Goal: Information Seeking & Learning: Check status

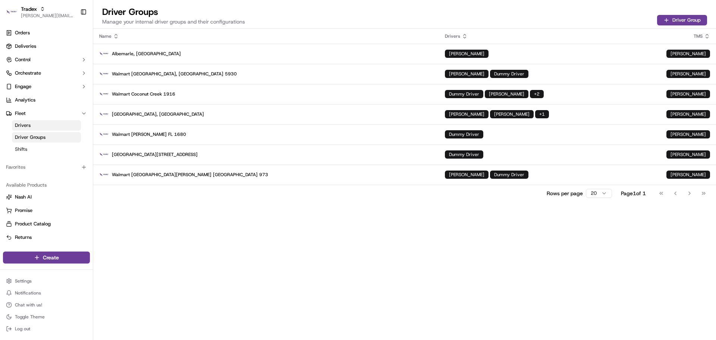
click at [350, 269] on div "Name Drivers TMS Albemarle, [GEOGRAPHIC_DATA] [PERSON_NAME] Walmart [GEOGRAPHIC…" at bounding box center [404, 184] width 622 height 311
click at [44, 125] on link "Drivers" at bounding box center [46, 125] width 69 height 10
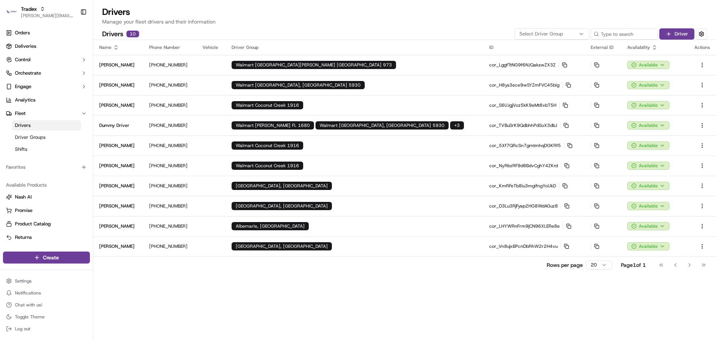
click at [558, 31] on span "Select Driver Group" at bounding box center [541, 34] width 44 height 7
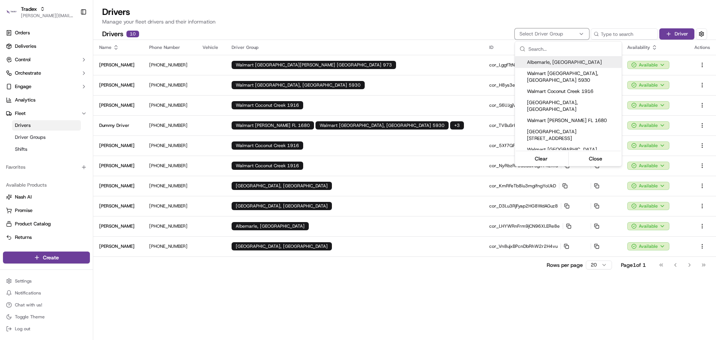
click at [558, 62] on span "Albemarle, NC" at bounding box center [573, 62] width 92 height 7
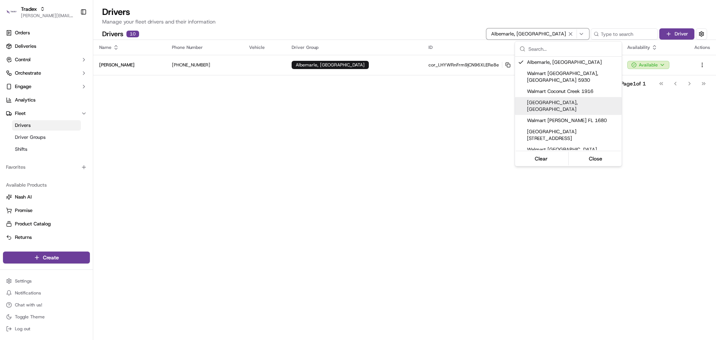
click at [555, 99] on span "Concord, NC" at bounding box center [573, 105] width 92 height 13
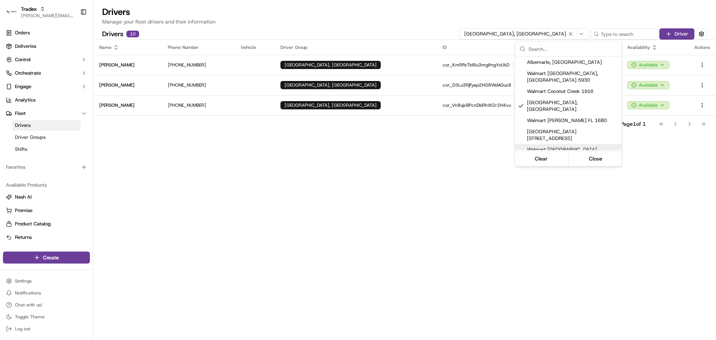
click at [462, 192] on html "Tradex jeff@usenash.com Toggle Sidebar Orders Deliveries Control Orchestrate En…" at bounding box center [358, 170] width 716 height 340
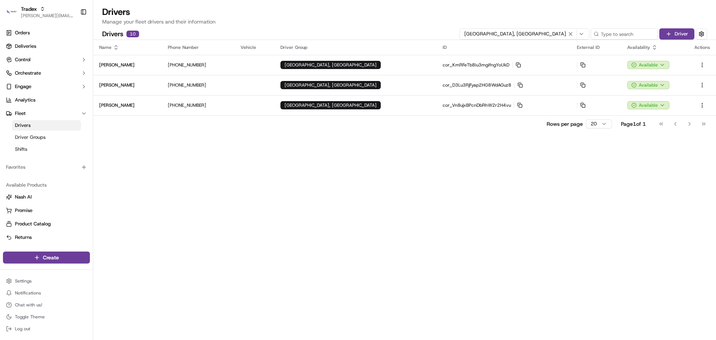
click at [532, 31] on span "Concord, NC" at bounding box center [515, 34] width 102 height 7
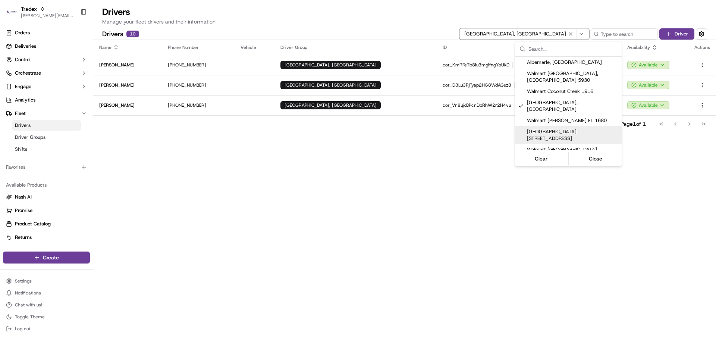
click at [304, 244] on html "Tradex jeff@usenash.com Toggle Sidebar Orders Deliveries Control Orchestrate En…" at bounding box center [358, 170] width 716 height 340
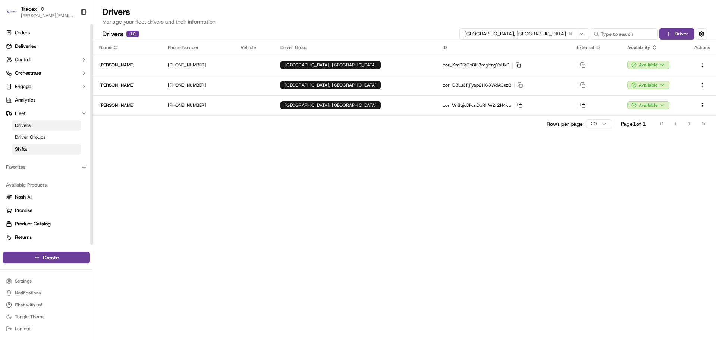
click at [52, 149] on link "Shifts" at bounding box center [46, 149] width 69 height 10
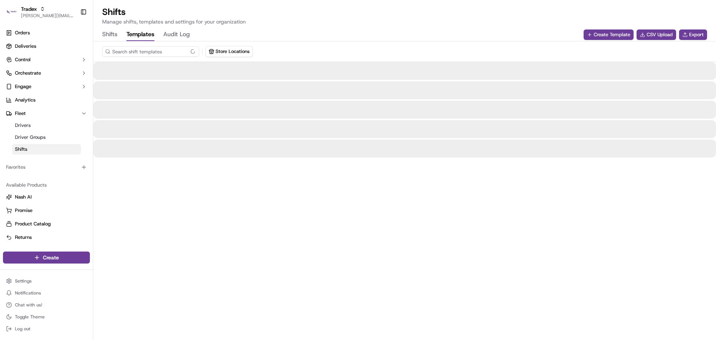
click at [140, 36] on button "Templates" at bounding box center [140, 34] width 28 height 13
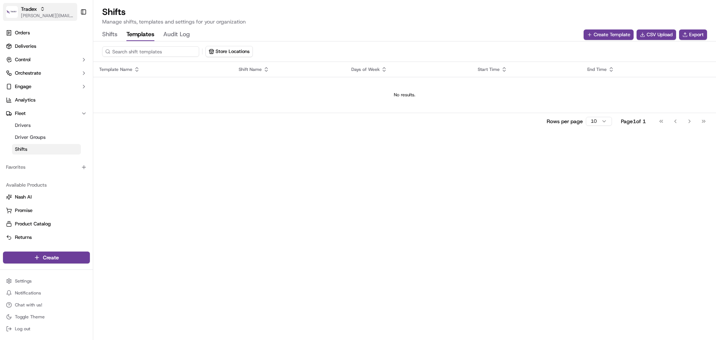
click at [52, 17] on span "[PERSON_NAME][EMAIL_ADDRESS][DOMAIN_NAME]" at bounding box center [47, 16] width 53 height 6
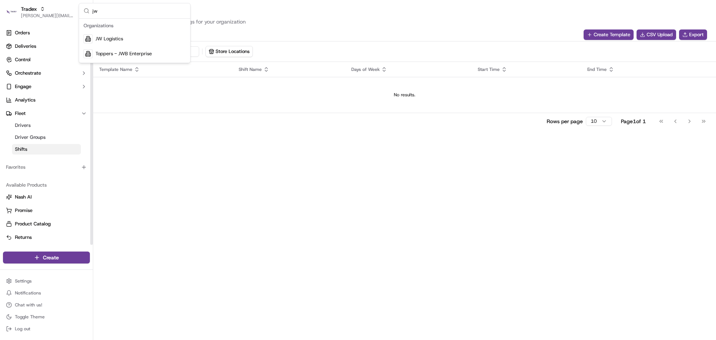
type input "jw"
click at [105, 32] on div "JW Logistics" at bounding box center [134, 38] width 108 height 15
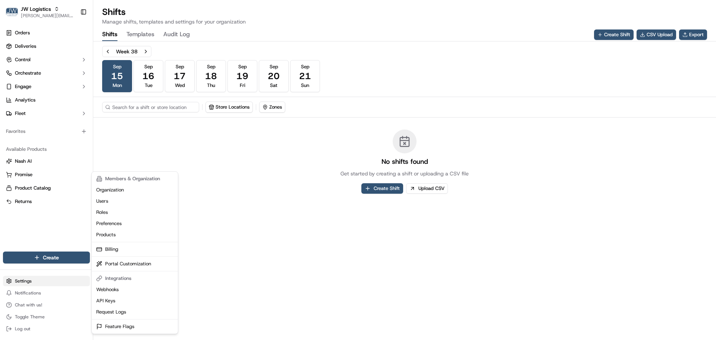
click at [36, 282] on html "JW Logistics jeff@usenash.com Toggle Sidebar Orders Deliveries Control Orchestr…" at bounding box center [358, 170] width 716 height 340
click at [108, 202] on link "Users" at bounding box center [134, 200] width 83 height 11
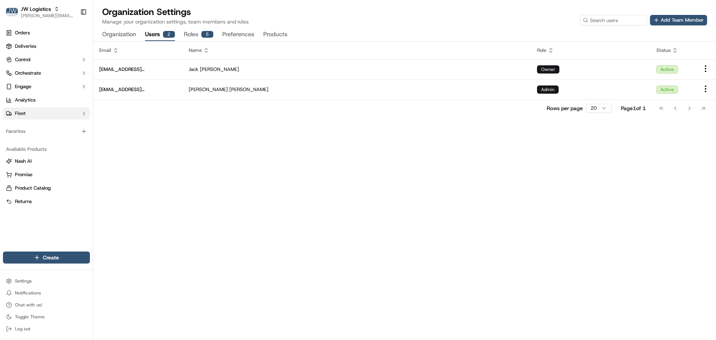
click at [36, 117] on button "Fleet" at bounding box center [46, 113] width 87 height 12
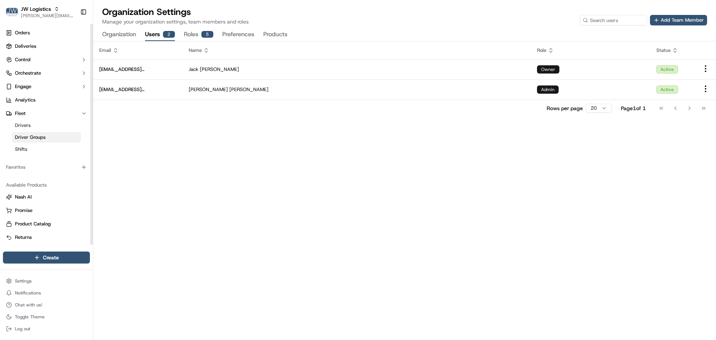
click at [49, 137] on link "Driver Groups" at bounding box center [46, 137] width 69 height 10
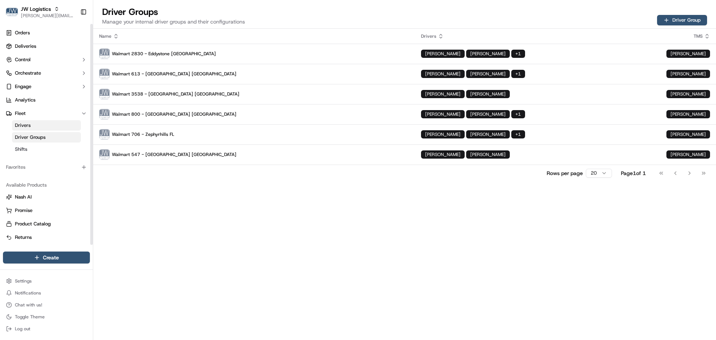
click at [24, 124] on span "Drivers" at bounding box center [23, 125] width 16 height 7
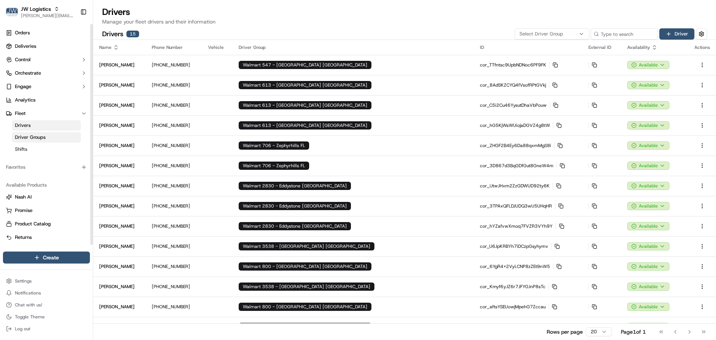
click at [40, 137] on span "Driver Groups" at bounding box center [30, 137] width 31 height 7
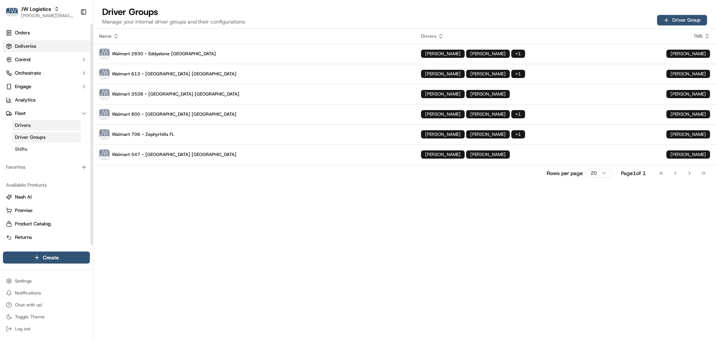
click at [34, 46] on span "Deliveries" at bounding box center [25, 46] width 21 height 7
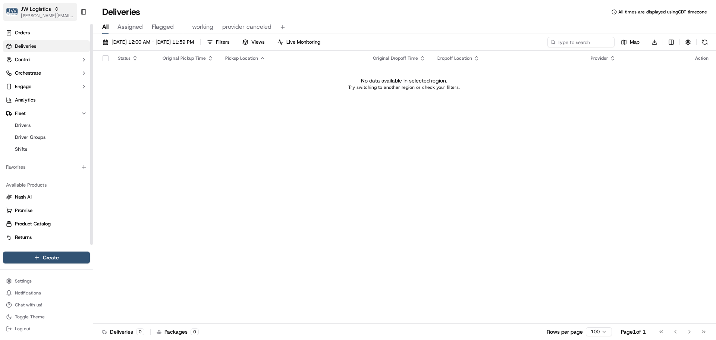
click at [35, 16] on span "[PERSON_NAME][EMAIL_ADDRESS][DOMAIN_NAME]" at bounding box center [47, 16] width 53 height 6
type input "chowly"
click at [101, 50] on div "Chowly" at bounding box center [134, 53] width 108 height 15
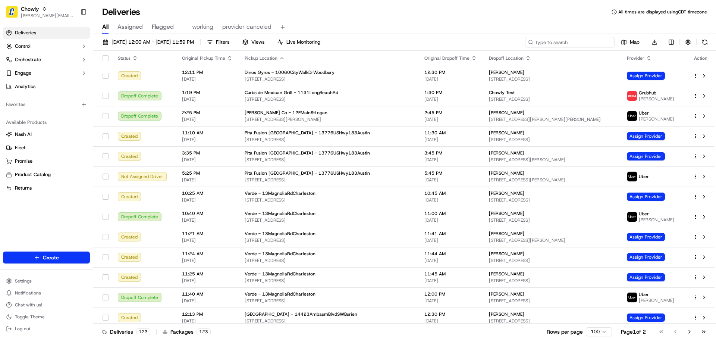
click at [572, 44] on input at bounding box center [569, 42] width 89 height 10
click at [229, 42] on span "Filters" at bounding box center [222, 42] width 13 height 7
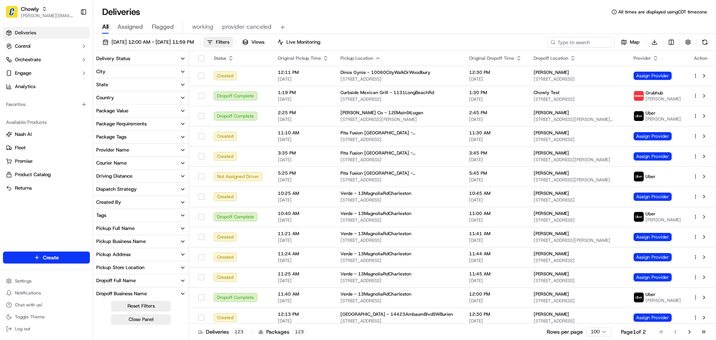
click at [126, 243] on div "Pickup Business Name" at bounding box center [121, 241] width 50 height 7
click at [129, 254] on input at bounding box center [145, 255] width 80 height 12
type input "madness"
click at [98, 265] on 1455SKiheiRdUnit\ "Pizza Madness Maui - 1455SKiheiRdUnit#103Kihei" at bounding box center [99, 268] width 6 height 6
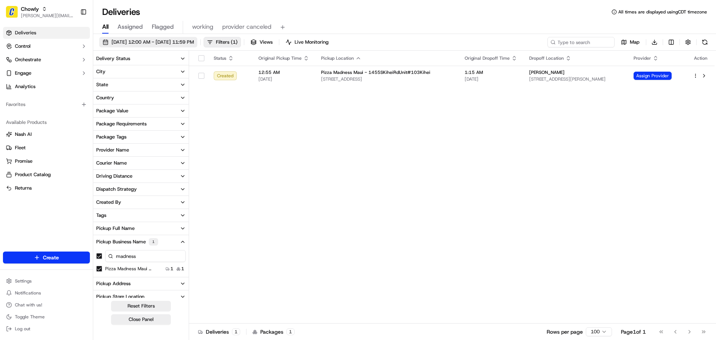
click at [136, 42] on span "09/15/2025 12:00 AM - 09/15/2025 11:59 PM" at bounding box center [152, 42] width 82 height 7
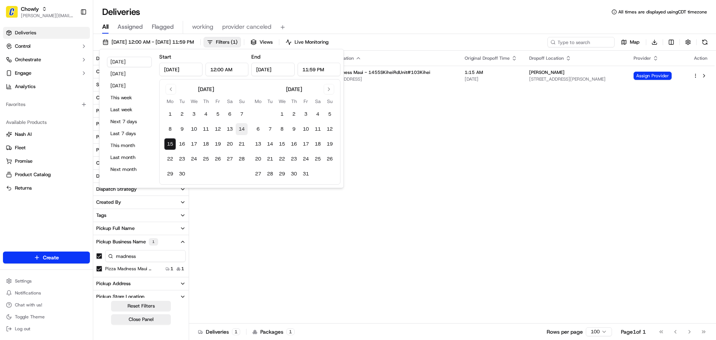
click at [243, 130] on button "14" at bounding box center [242, 129] width 12 height 12
type input "Sep 14, 2025"
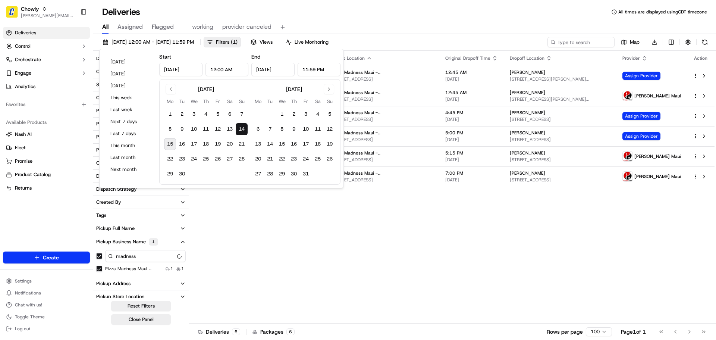
click at [168, 143] on button "15" at bounding box center [170, 144] width 12 height 12
type input "Sep 15, 2025"
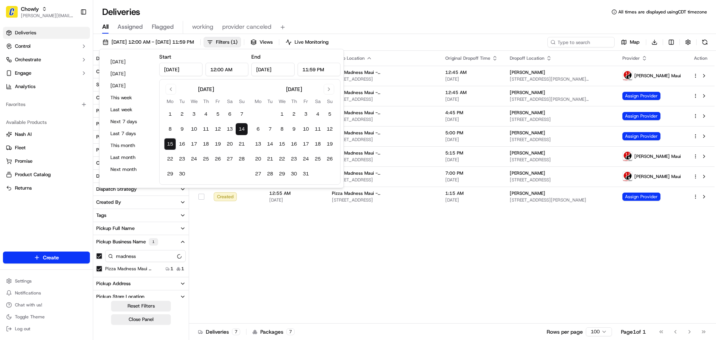
click at [414, 13] on div "Deliveries All times are displayed using CDT timezone" at bounding box center [404, 12] width 622 height 12
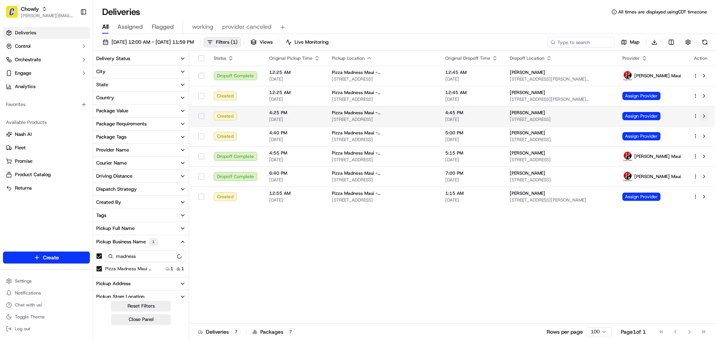
click at [702, 116] on button at bounding box center [703, 115] width 9 height 9
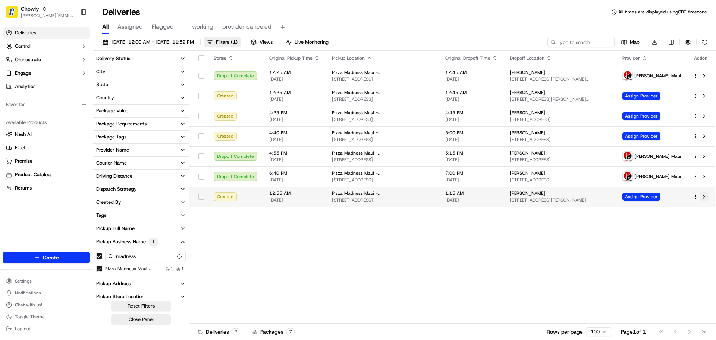
click at [704, 196] on button at bounding box center [703, 196] width 9 height 9
